Goal: Navigation & Orientation: Understand site structure

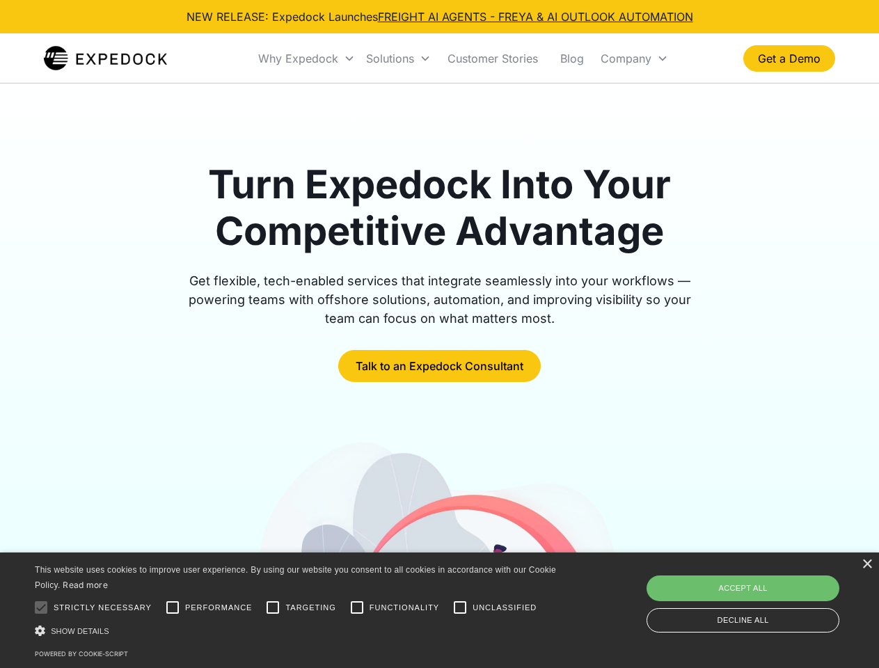
click at [307, 58] on div "Why Expedock" at bounding box center [298, 58] width 80 height 14
click at [398, 58] on div "Solutions" at bounding box center [390, 58] width 48 height 14
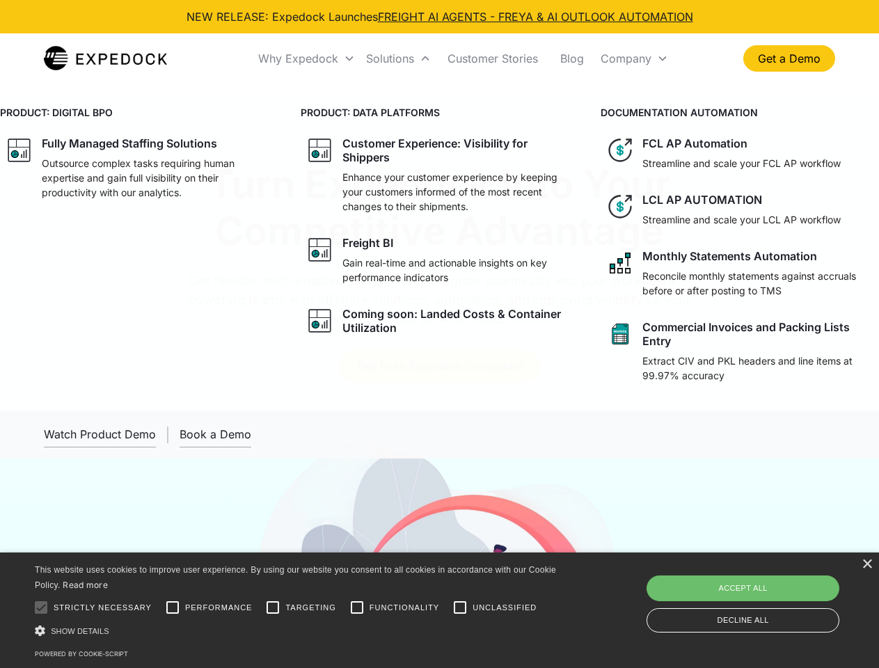
click at [634, 58] on div "Company" at bounding box center [625, 58] width 51 height 14
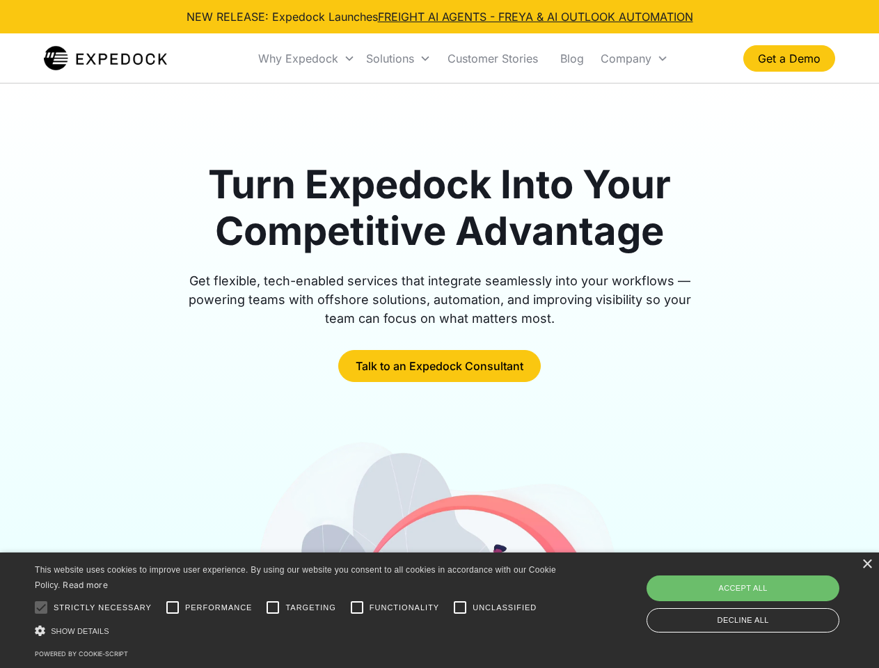
click at [41, 607] on div at bounding box center [41, 607] width 28 height 28
click at [173, 607] on input "Performance" at bounding box center [173, 607] width 28 height 28
checkbox input "true"
click at [273, 607] on input "Targeting" at bounding box center [273, 607] width 28 height 28
checkbox input "true"
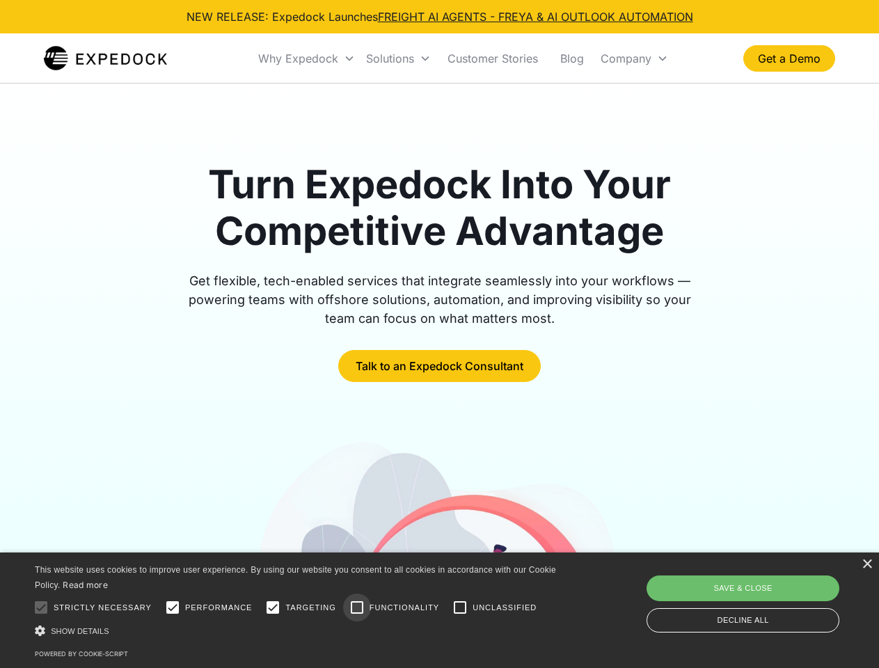
click at [357, 607] on input "Functionality" at bounding box center [357, 607] width 28 height 28
checkbox input "true"
click at [460, 607] on input "Unclassified" at bounding box center [460, 607] width 28 height 28
checkbox input "true"
click at [298, 630] on div "Show details Hide details" at bounding box center [298, 630] width 526 height 15
